Goal: Use online tool/utility: Utilize a website feature to perform a specific function

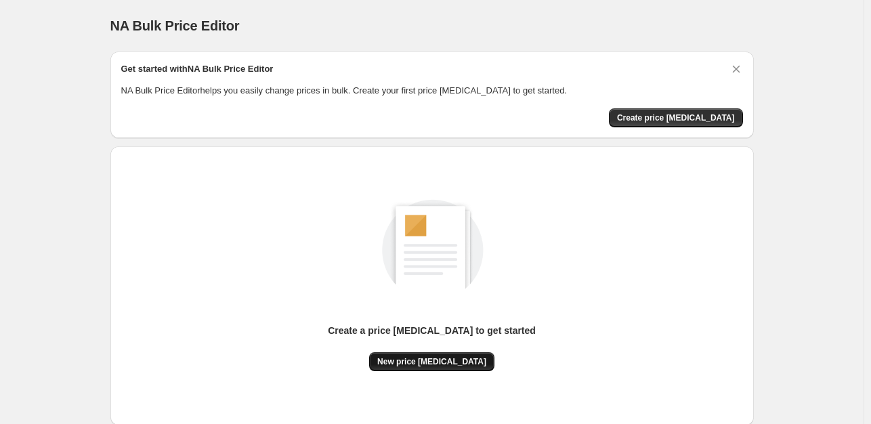
click at [436, 364] on span "New price change job" at bounding box center [431, 361] width 109 height 11
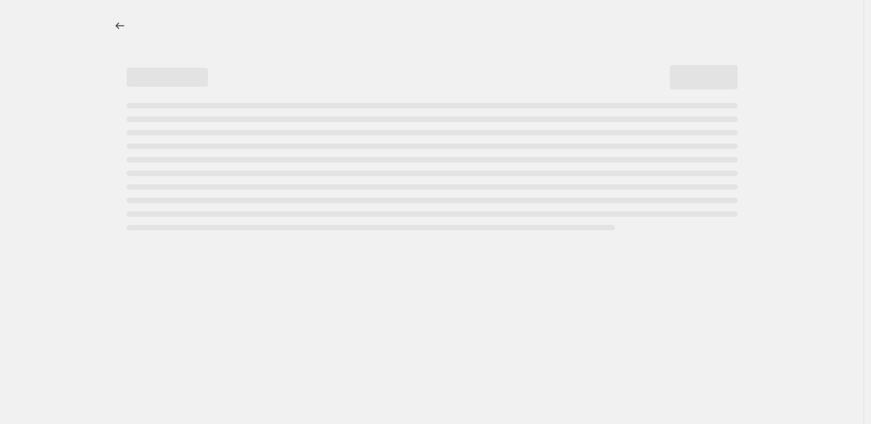
select select "percentage"
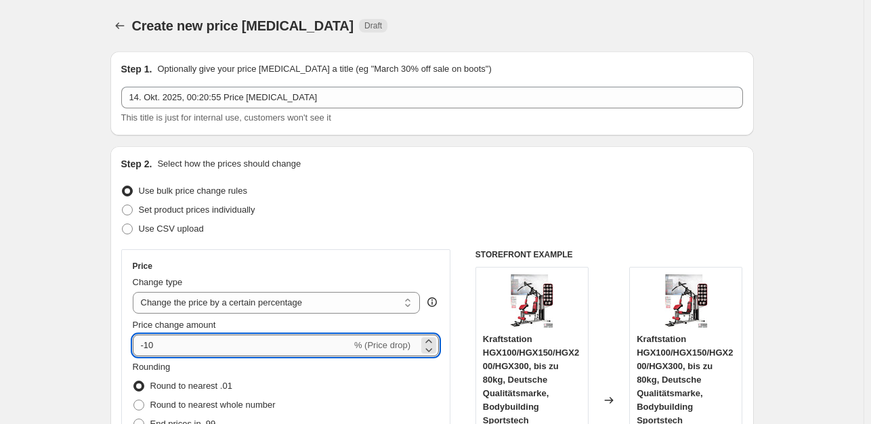
click at [168, 347] on input "-10" at bounding box center [242, 346] width 219 height 22
type input "-1"
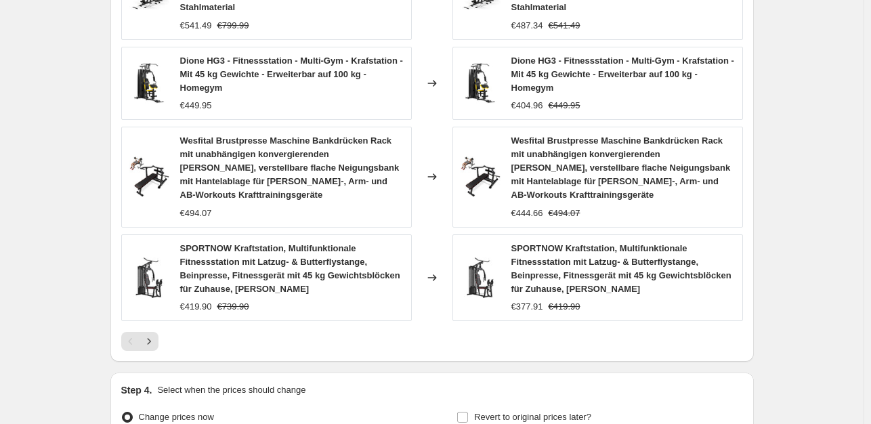
scroll to position [1016, 0]
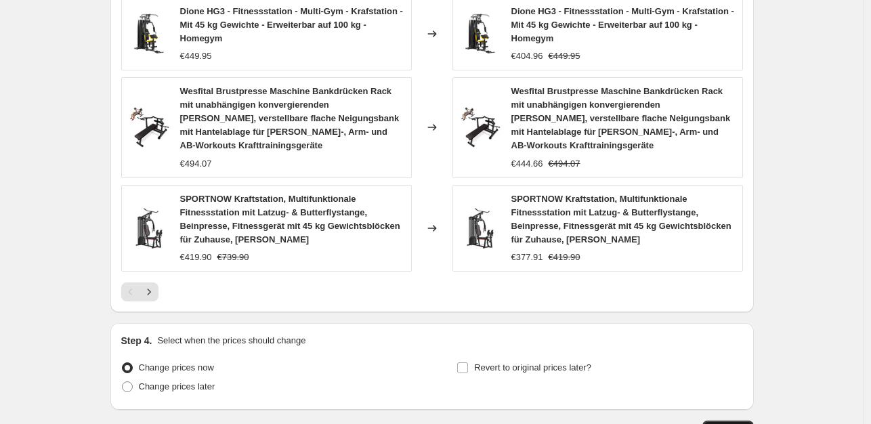
type input "-35"
click at [718, 425] on span "Continue" at bounding box center [727, 430] width 35 height 11
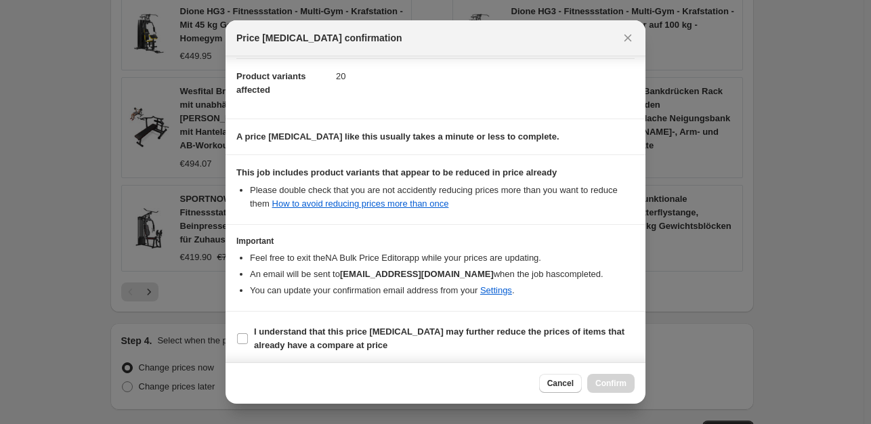
scroll to position [145, 0]
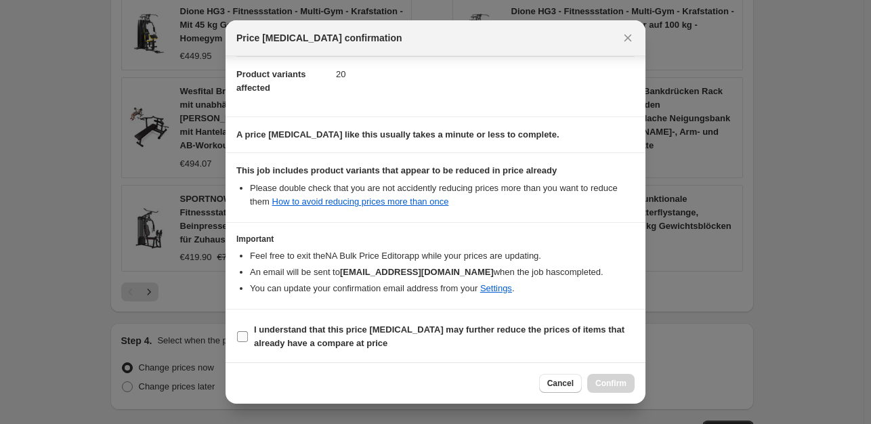
click at [239, 336] on input "I understand that this price change job may further reduce the prices of items …" at bounding box center [242, 336] width 11 height 11
checkbox input "true"
click at [615, 385] on span "Confirm" at bounding box center [610, 383] width 31 height 11
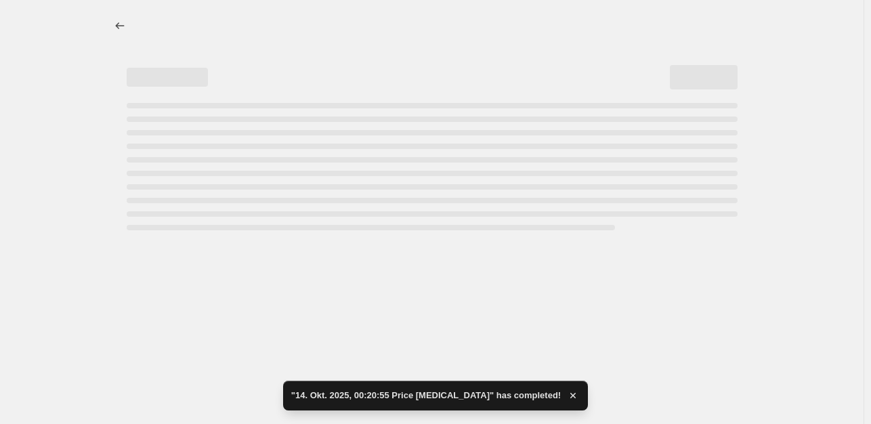
select select "percentage"
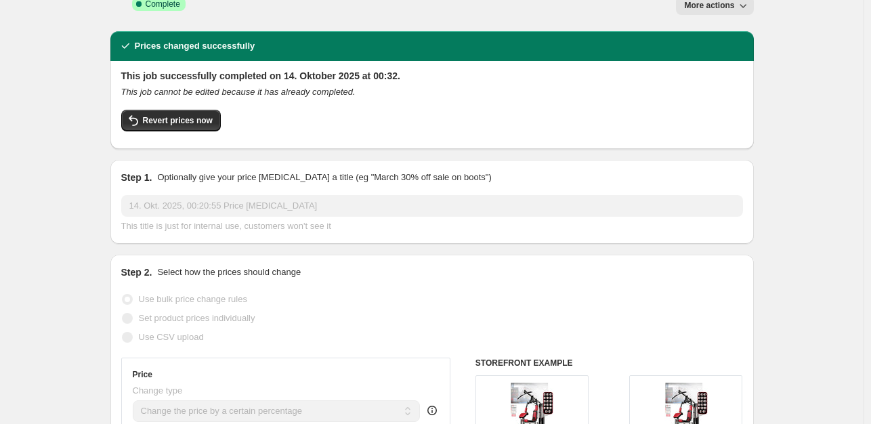
scroll to position [33, 0]
